Goal: Entertainment & Leisure: Consume media (video, audio)

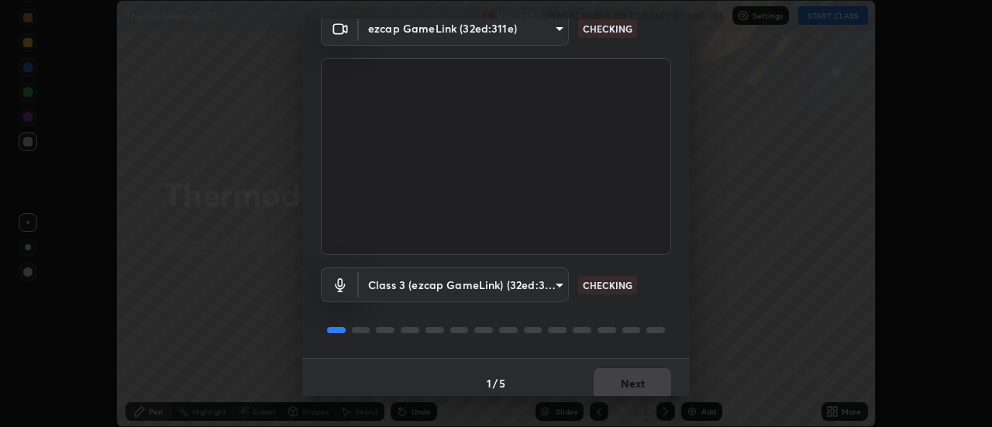
scroll to position [81, 0]
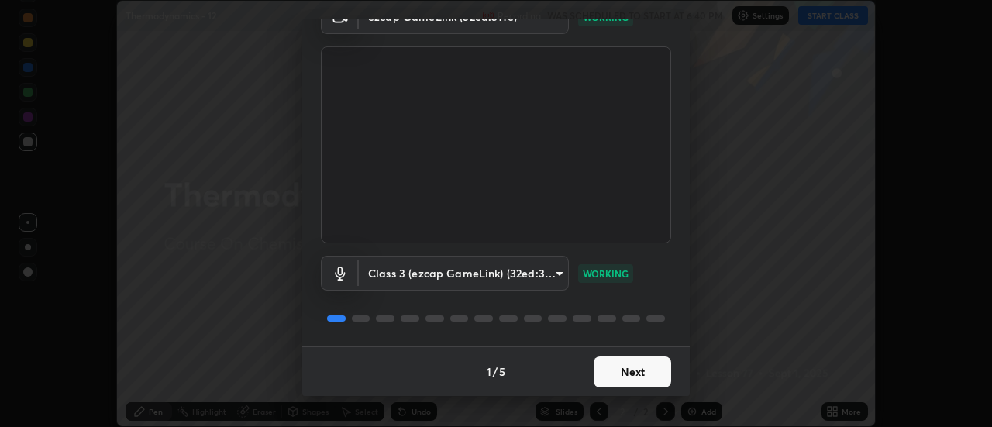
click at [611, 383] on button "Next" at bounding box center [633, 372] width 78 height 31
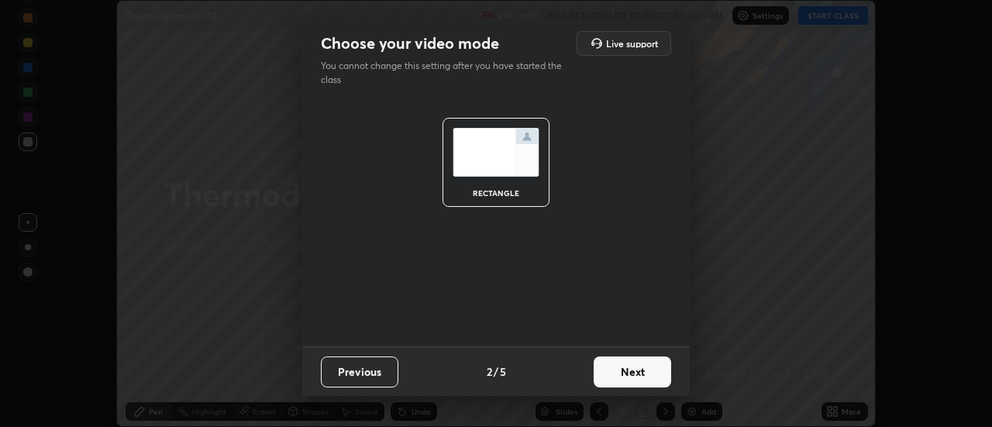
click at [612, 381] on button "Next" at bounding box center [633, 372] width 78 height 31
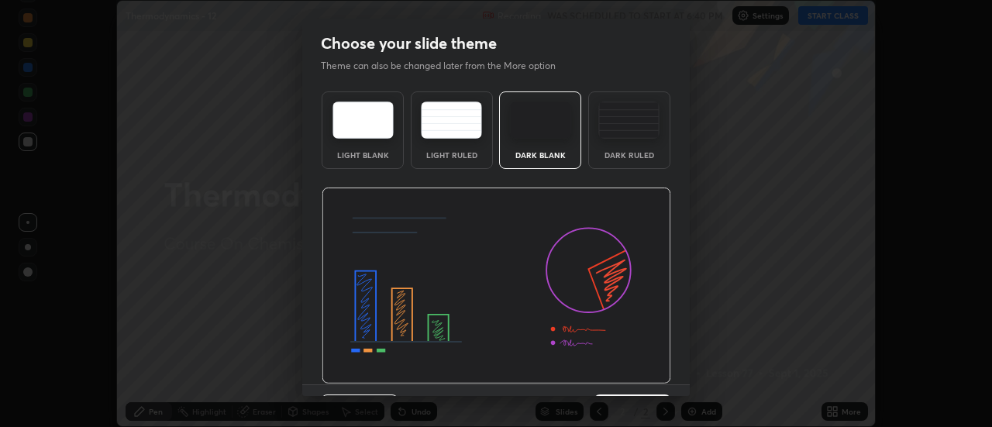
click at [613, 380] on img at bounding box center [497, 286] width 350 height 197
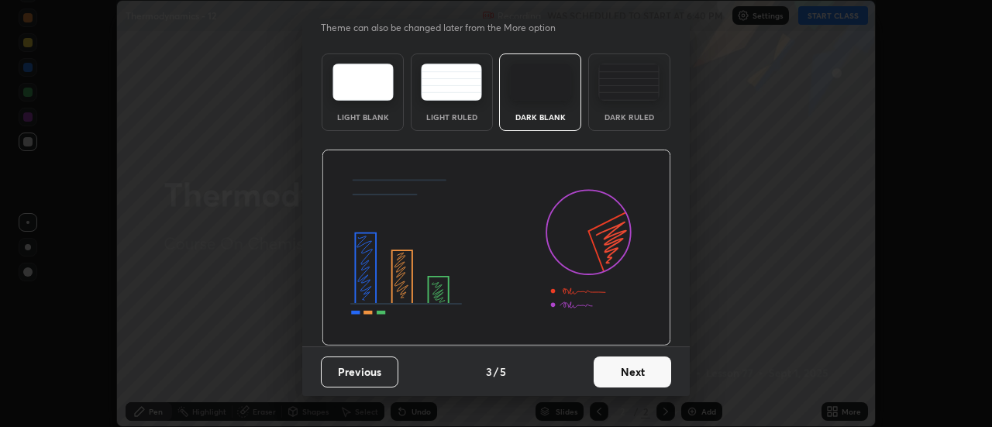
click at [602, 374] on button "Next" at bounding box center [633, 372] width 78 height 31
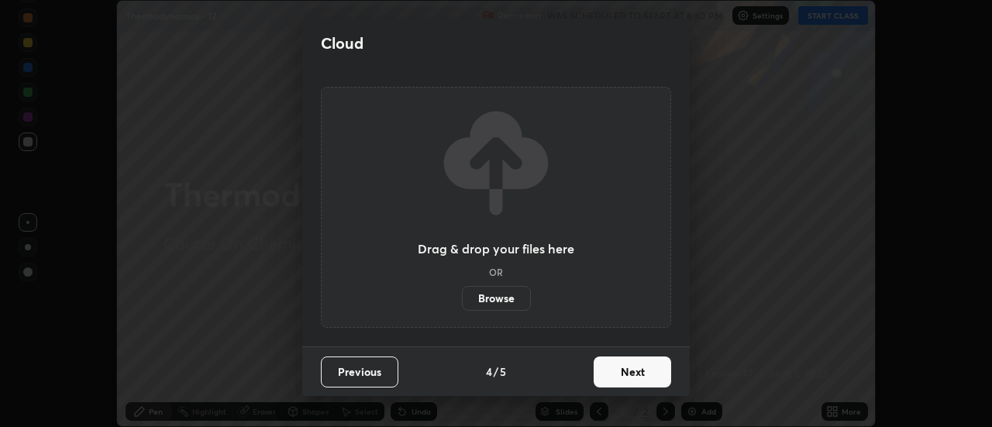
scroll to position [0, 0]
click at [599, 376] on button "Next" at bounding box center [633, 372] width 78 height 31
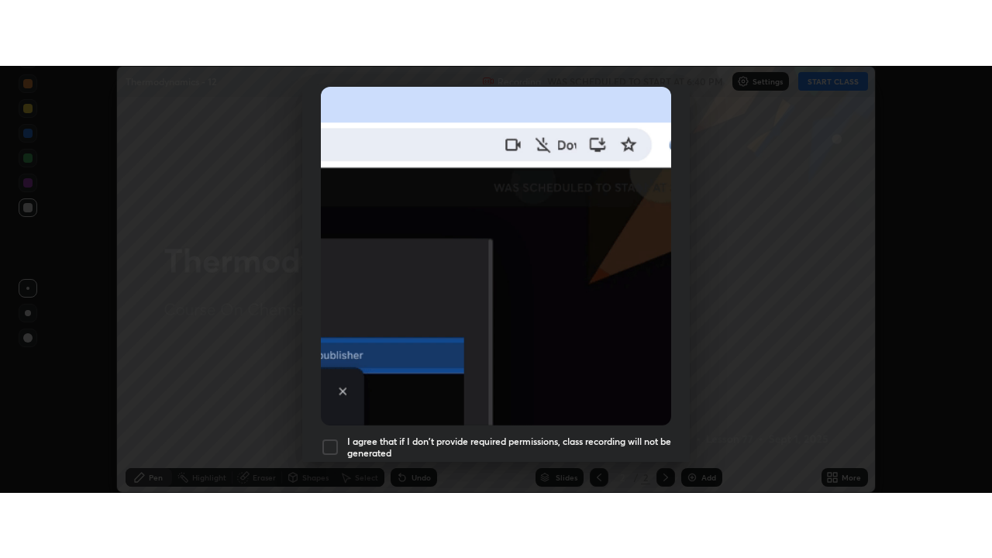
scroll to position [398, 0]
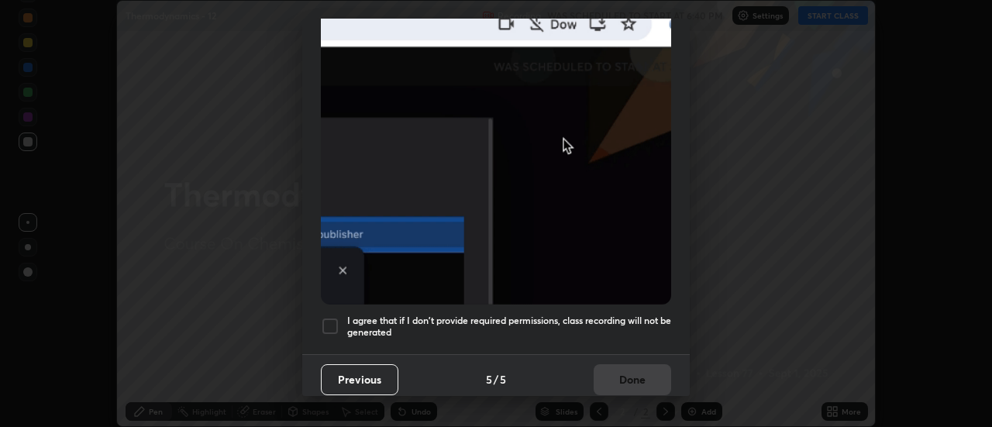
click at [333, 318] on div at bounding box center [330, 326] width 19 height 19
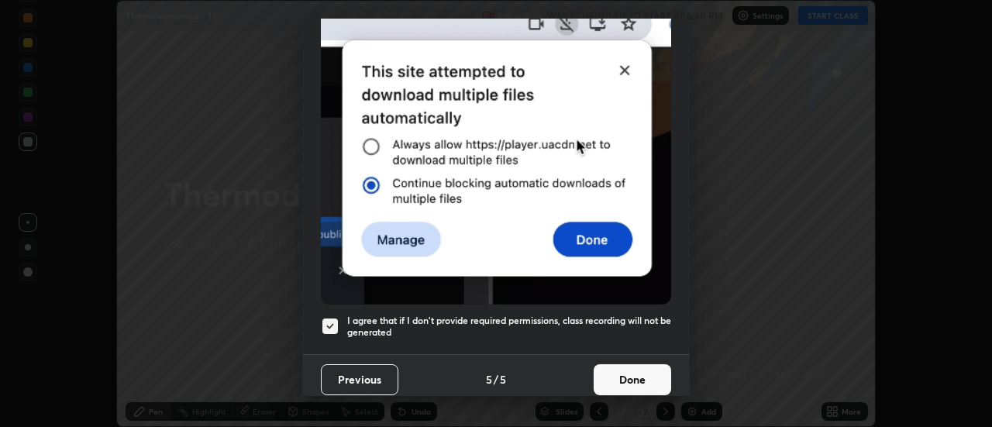
click at [618, 368] on button "Done" at bounding box center [633, 379] width 78 height 31
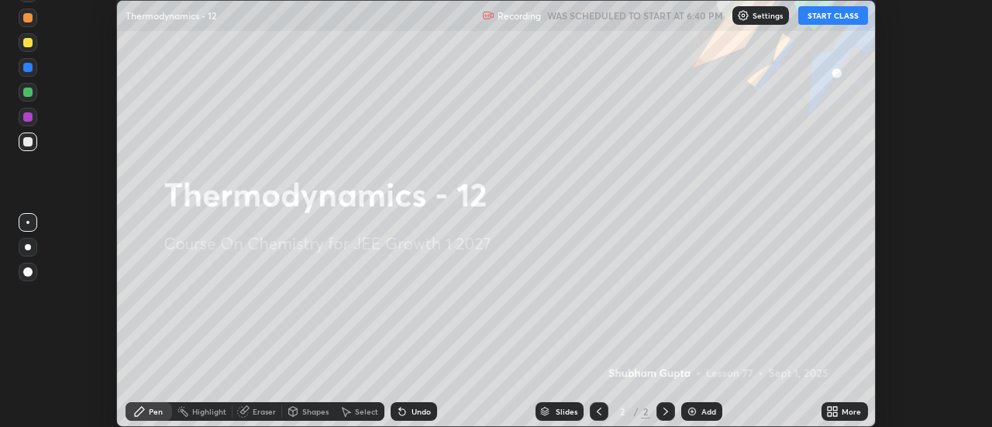
click at [820, 16] on button "START CLASS" at bounding box center [834, 15] width 70 height 19
click at [697, 416] on img at bounding box center [692, 411] width 12 height 12
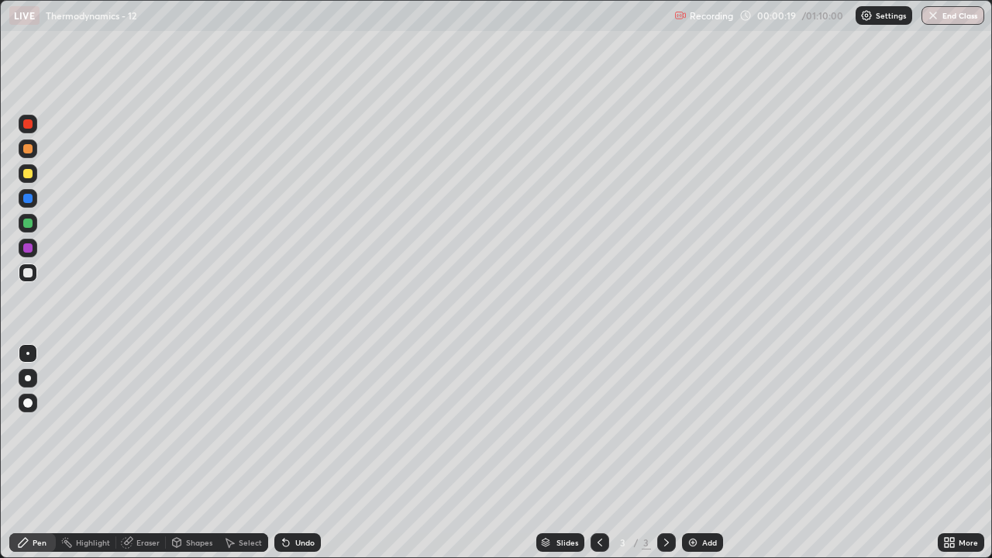
scroll to position [558, 992]
click at [28, 378] on div at bounding box center [28, 378] width 6 height 6
click at [33, 175] on div at bounding box center [28, 173] width 19 height 19
click at [29, 150] on div at bounding box center [27, 148] width 9 height 9
click at [30, 175] on div at bounding box center [27, 173] width 9 height 9
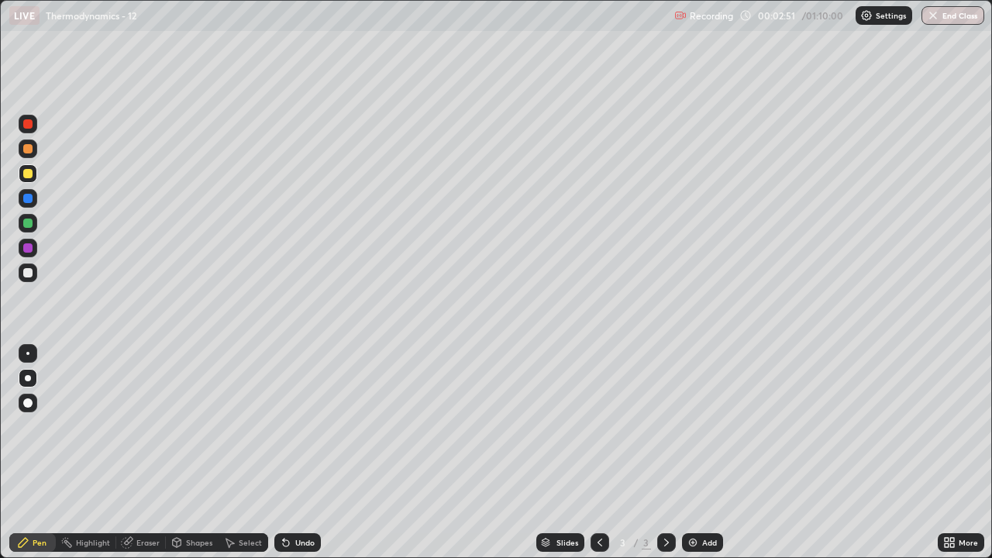
click at [28, 224] on div at bounding box center [27, 223] width 9 height 9
click at [27, 229] on div at bounding box center [28, 223] width 19 height 19
click at [23, 274] on div at bounding box center [27, 272] width 9 height 9
click at [33, 224] on div at bounding box center [28, 223] width 19 height 19
click at [32, 155] on div at bounding box center [28, 149] width 19 height 19
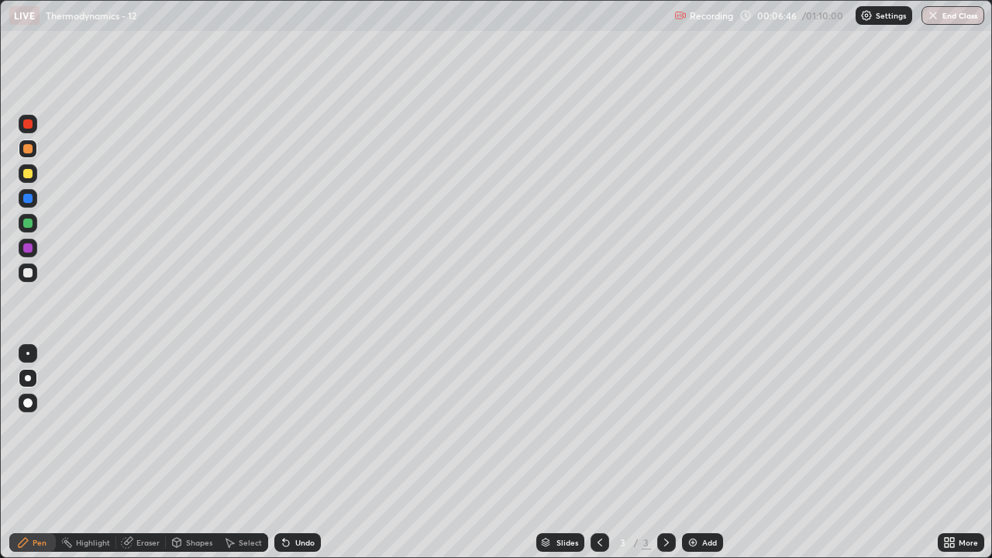
click at [24, 178] on div at bounding box center [28, 173] width 19 height 19
click at [29, 176] on div at bounding box center [27, 173] width 9 height 9
click at [691, 426] on img at bounding box center [693, 543] width 12 height 12
click at [31, 227] on div at bounding box center [27, 223] width 9 height 9
click at [32, 276] on div at bounding box center [28, 273] width 19 height 19
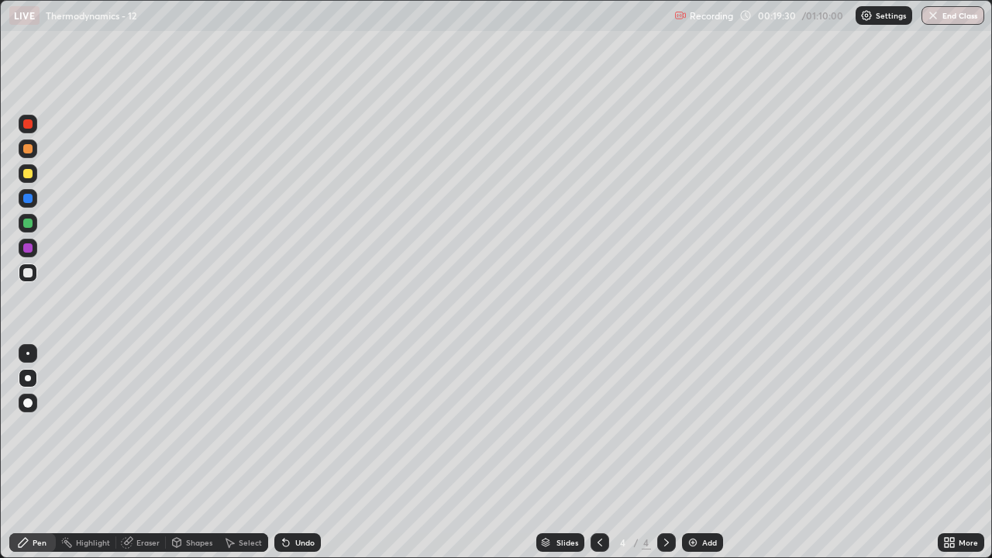
click at [304, 426] on div "Undo" at bounding box center [304, 543] width 19 height 8
click at [307, 426] on div "Undo" at bounding box center [297, 542] width 47 height 19
click at [310, 426] on div "Undo" at bounding box center [297, 542] width 47 height 19
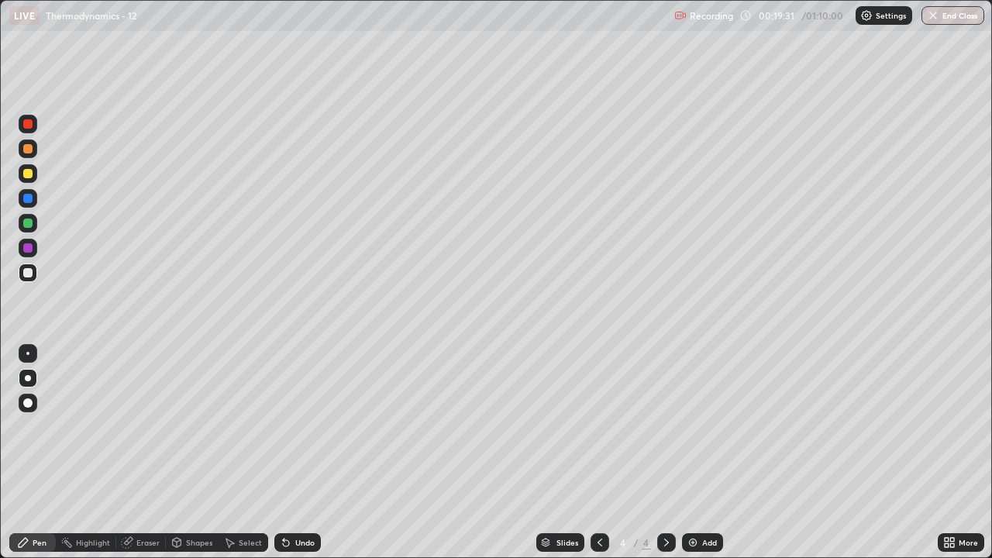
click at [312, 426] on div "Undo" at bounding box center [297, 542] width 47 height 19
click at [316, 426] on div "Undo" at bounding box center [297, 542] width 47 height 19
click at [28, 150] on div at bounding box center [27, 148] width 9 height 9
click at [29, 152] on div at bounding box center [27, 148] width 9 height 9
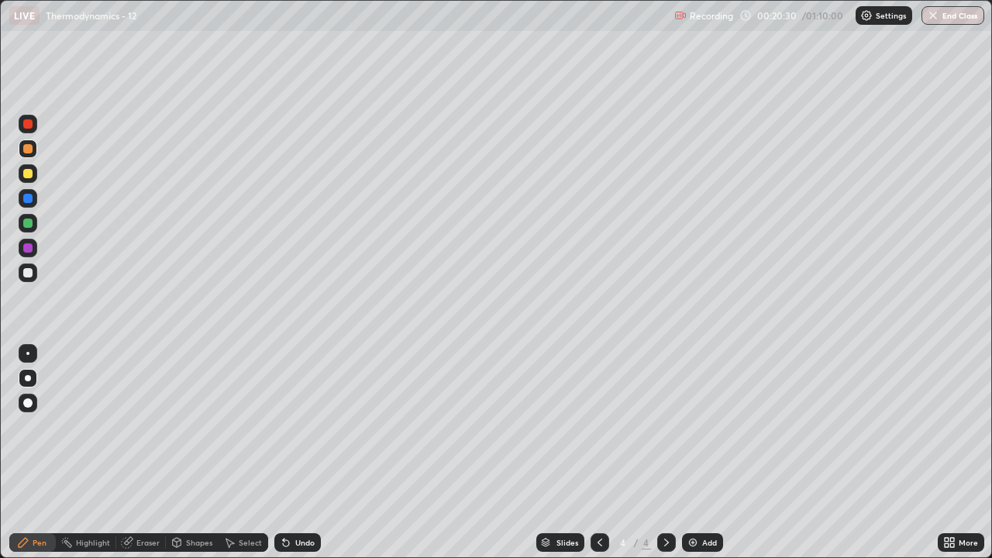
click at [33, 205] on div at bounding box center [28, 198] width 19 height 19
click at [29, 179] on div at bounding box center [28, 173] width 19 height 19
click at [31, 227] on div at bounding box center [28, 223] width 19 height 19
click at [313, 426] on div "Undo" at bounding box center [297, 542] width 47 height 19
click at [697, 426] on img at bounding box center [693, 543] width 12 height 12
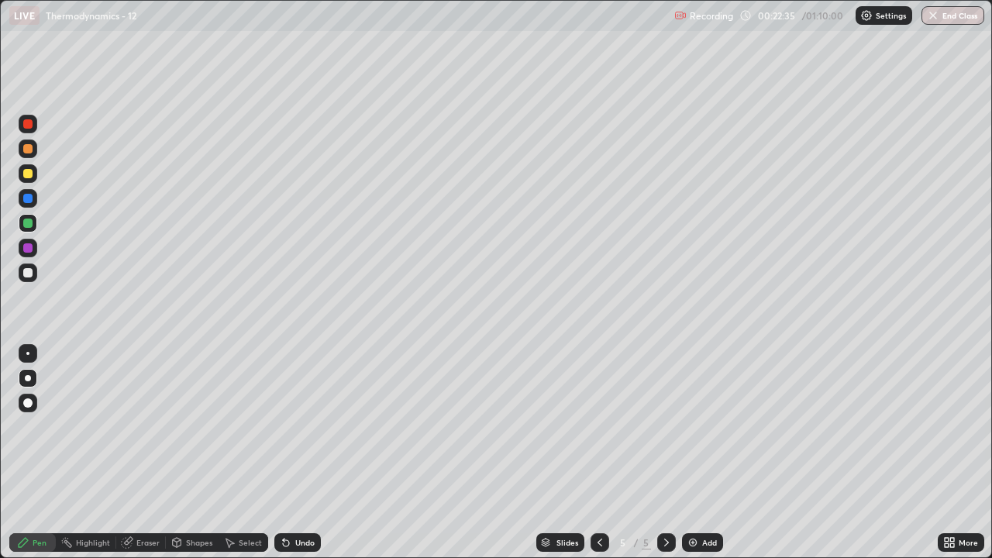
click at [28, 274] on div at bounding box center [27, 272] width 9 height 9
click at [25, 277] on div at bounding box center [27, 272] width 9 height 9
click at [295, 426] on div "Undo" at bounding box center [304, 543] width 19 height 8
click at [299, 426] on div "Undo" at bounding box center [304, 543] width 19 height 8
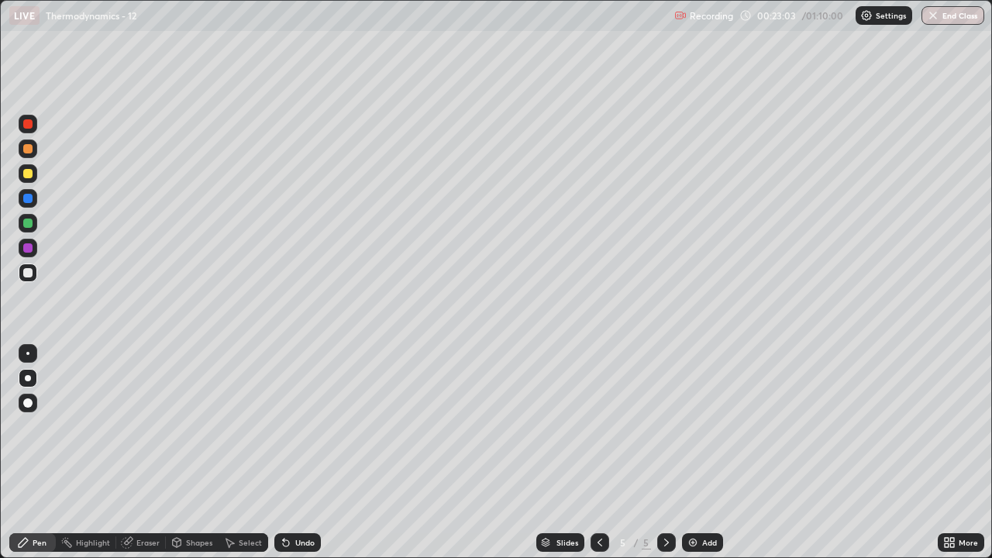
click at [295, 426] on div "Undo" at bounding box center [304, 543] width 19 height 8
click at [26, 223] on div at bounding box center [27, 223] width 9 height 9
click at [31, 174] on div at bounding box center [27, 173] width 9 height 9
click at [98, 426] on div "Highlight" at bounding box center [86, 542] width 60 height 19
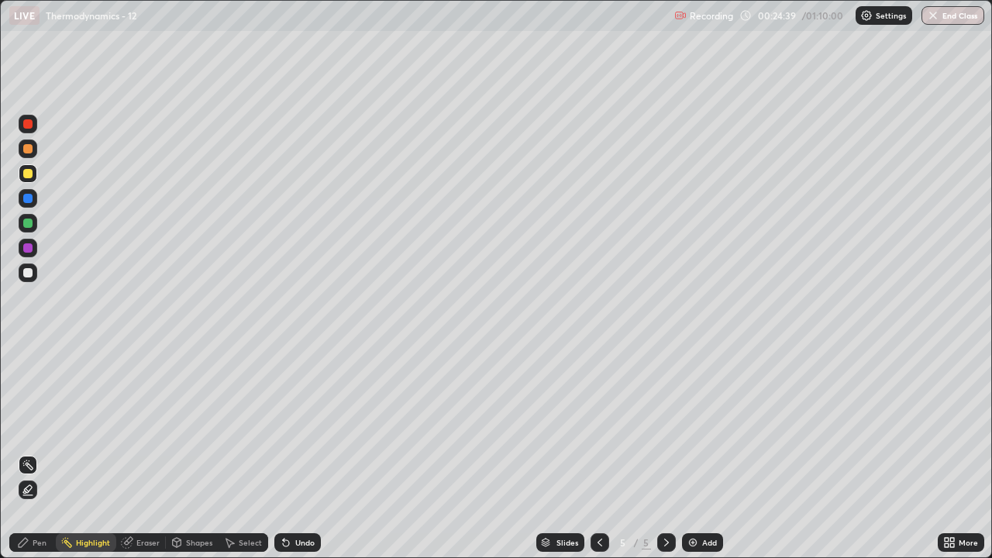
click at [29, 426] on icon at bounding box center [28, 490] width 12 height 12
click at [29, 198] on div at bounding box center [27, 198] width 9 height 9
click at [39, 426] on div "Pen" at bounding box center [40, 543] width 14 height 8
click at [27, 250] on div at bounding box center [27, 247] width 9 height 9
click at [31, 280] on div at bounding box center [28, 273] width 19 height 19
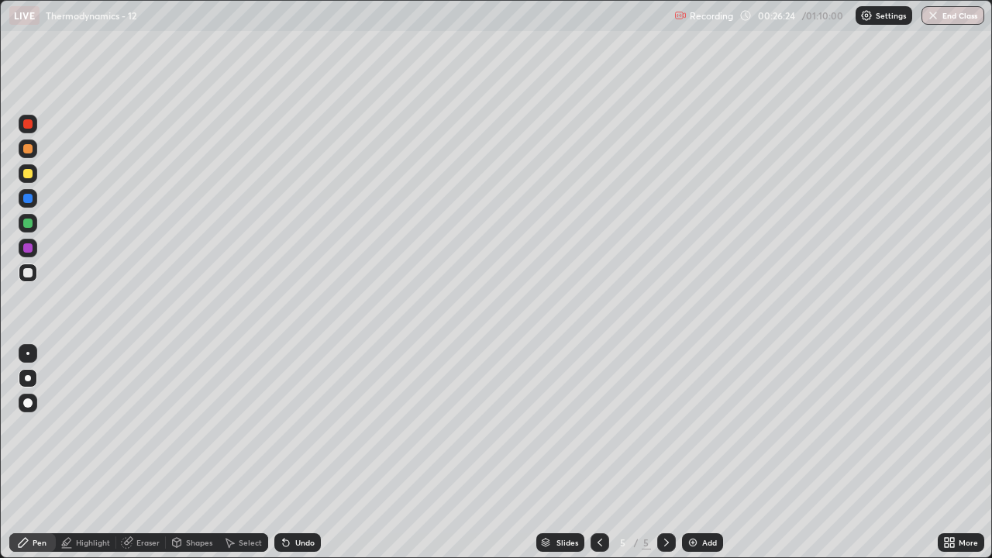
click at [31, 132] on div at bounding box center [28, 124] width 19 height 19
click at [28, 174] on div at bounding box center [27, 173] width 9 height 9
click at [599, 426] on icon at bounding box center [600, 543] width 12 height 12
click at [592, 426] on div at bounding box center [600, 542] width 19 height 19
click at [665, 426] on icon at bounding box center [667, 543] width 12 height 12
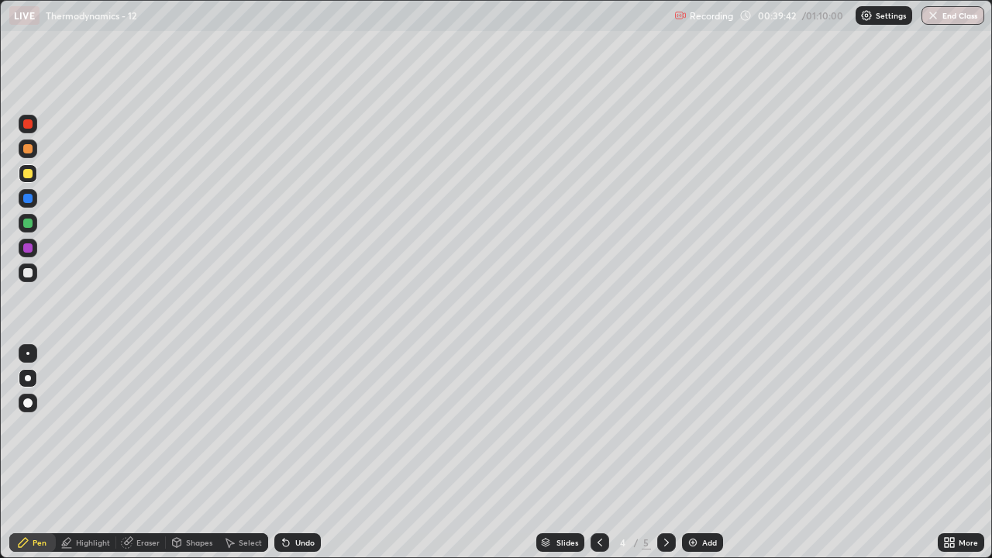
click at [665, 426] on icon at bounding box center [667, 543] width 12 height 12
click at [26, 198] on div at bounding box center [27, 198] width 9 height 9
click at [599, 426] on icon at bounding box center [600, 543] width 12 height 12
click at [661, 426] on icon at bounding box center [667, 543] width 12 height 12
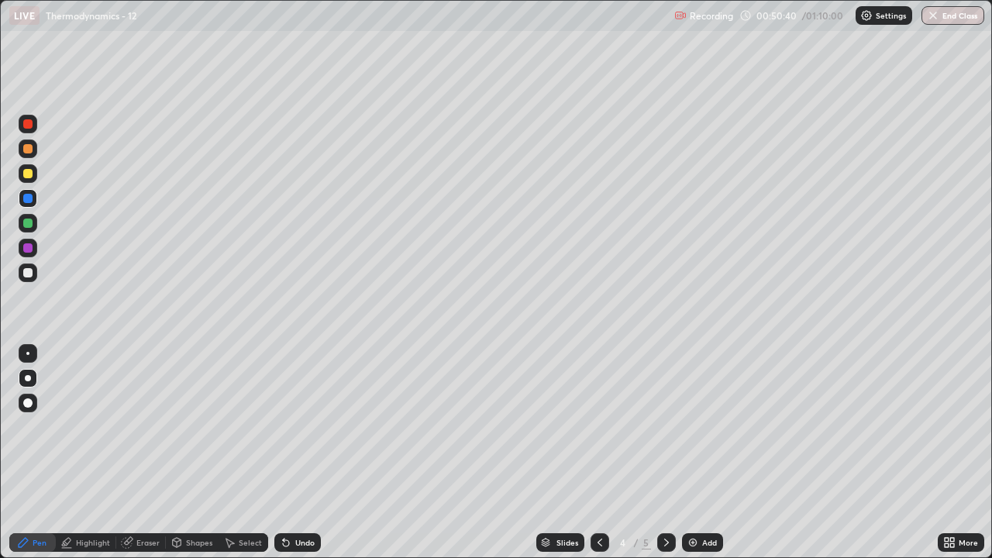
click at [666, 426] on icon at bounding box center [666, 543] width 5 height 8
